Goal: Navigation & Orientation: Find specific page/section

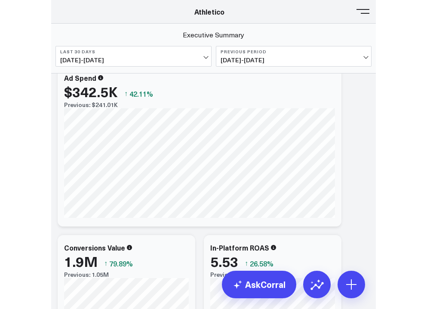
scroll to position [17, 0]
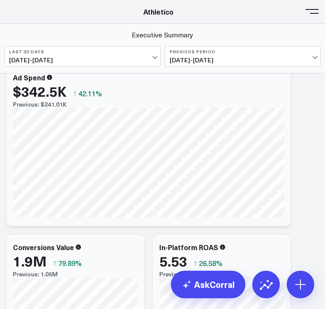
click at [319, 6] on header "Athletico Farmer Focus Force of Nature Nutrire The Mather Group Weber Athletico…" at bounding box center [162, 12] width 325 height 24
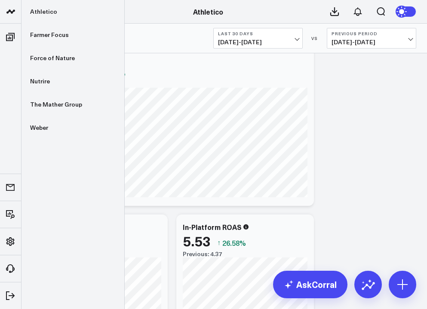
click at [18, 13] on link at bounding box center [10, 12] width 21 height 24
